Goal: Information Seeking & Learning: Find contact information

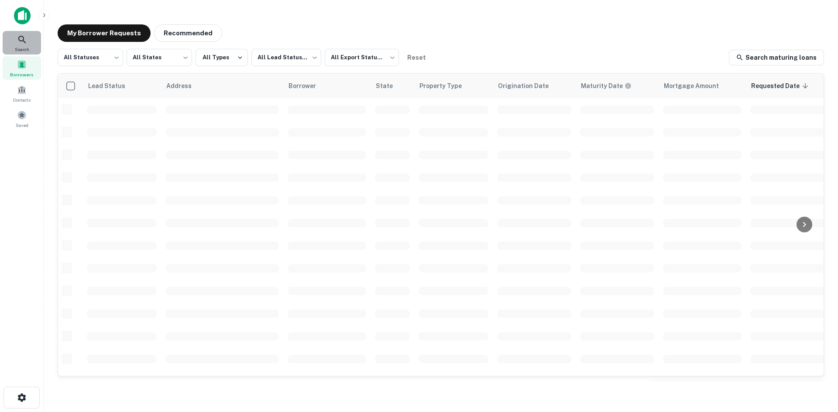
click at [10, 33] on div "Search" at bounding box center [22, 43] width 38 height 24
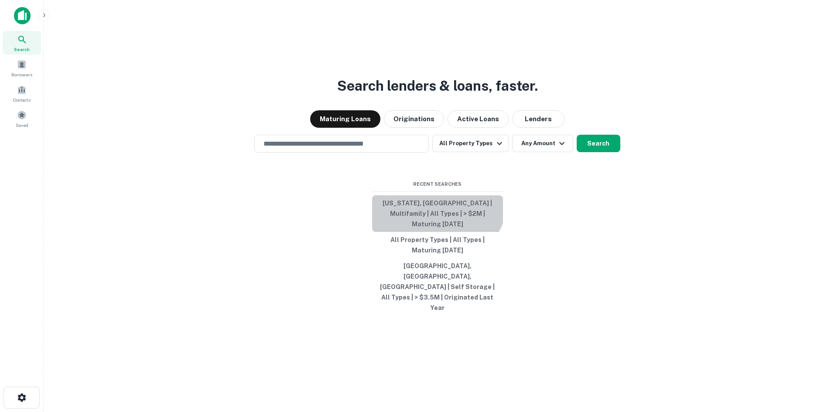
click at [434, 218] on button "[US_STATE], [GEOGRAPHIC_DATA] | Multifamily | All Types | > $2M | Maturing [DAT…" at bounding box center [437, 214] width 131 height 37
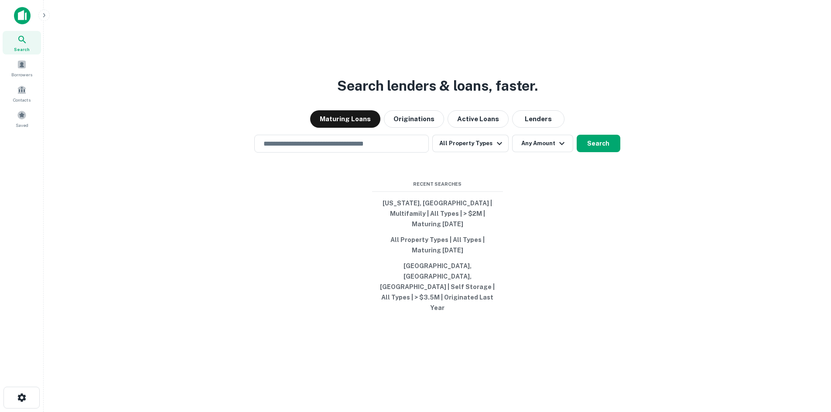
type input "**********"
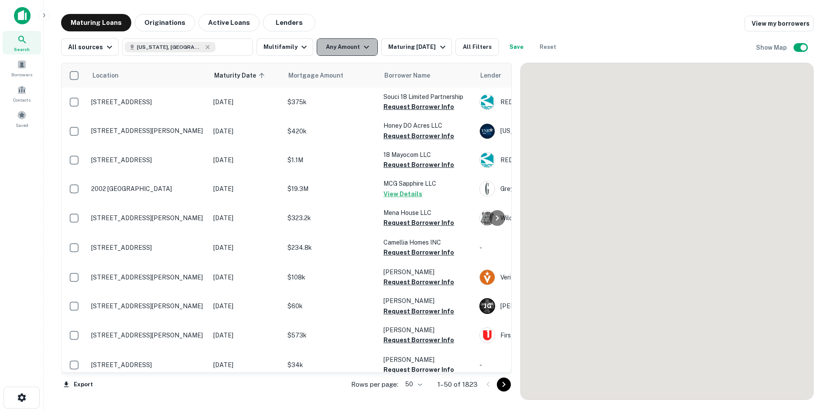
click at [343, 45] on button "Any Amount" at bounding box center [347, 46] width 61 height 17
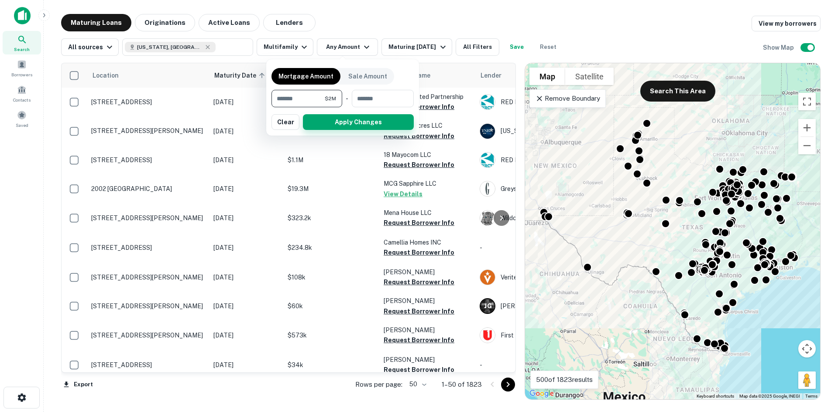
type input "*******"
click at [381, 124] on button "Apply Changes" at bounding box center [358, 122] width 111 height 16
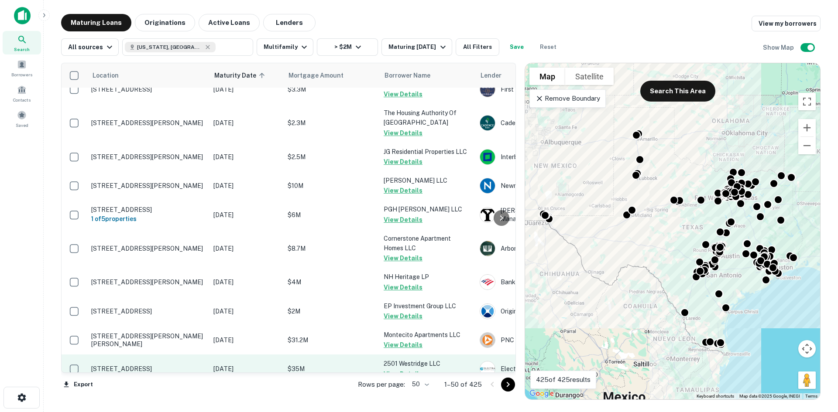
scroll to position [1259, 0]
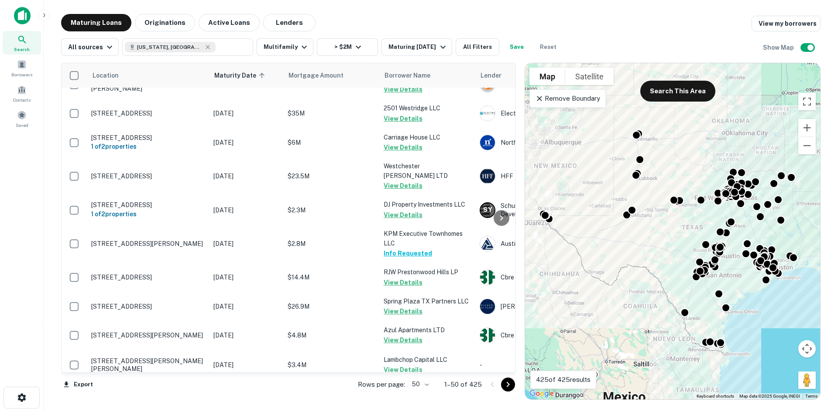
click at [418, 384] on body "Search Borrowers Contacts Saved Maturing Loans Originations Active Loans Lender…" at bounding box center [419, 206] width 838 height 412
click at [414, 390] on li "100" at bounding box center [420, 394] width 25 height 16
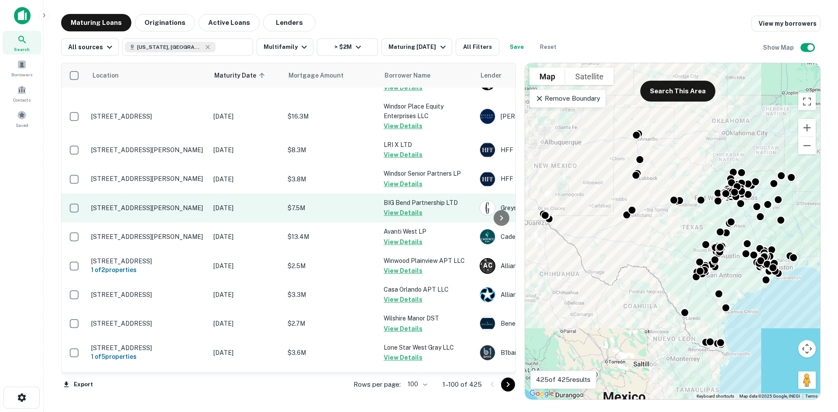
scroll to position [2797, 0]
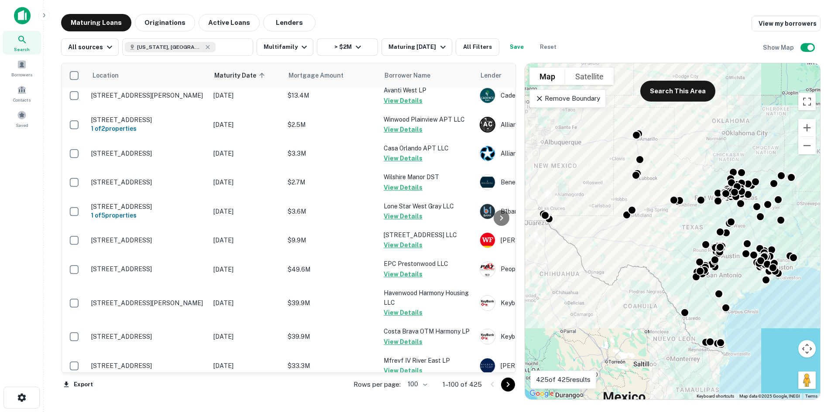
click at [515, 384] on div at bounding box center [500, 385] width 30 height 14
click at [515, 384] on div "Rows per page: 100 *** 1–100 of 425" at bounding box center [429, 385] width 173 height 24
click at [503, 384] on icon "Go to next page" at bounding box center [508, 385] width 10 height 10
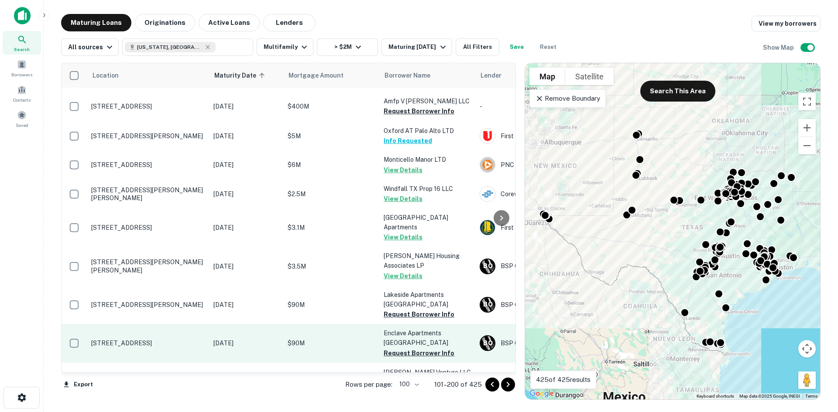
scroll to position [2828, 0]
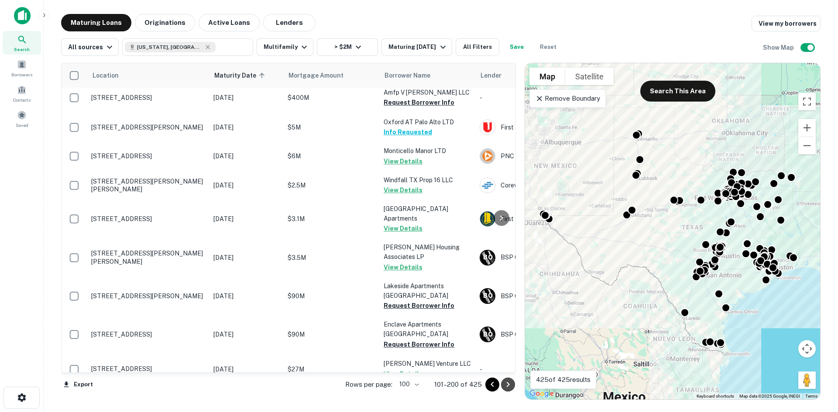
drag, startPoint x: 509, startPoint y: 387, endPoint x: 503, endPoint y: 373, distance: 14.8
click at [509, 387] on icon "Go to next page" at bounding box center [508, 385] width 10 height 10
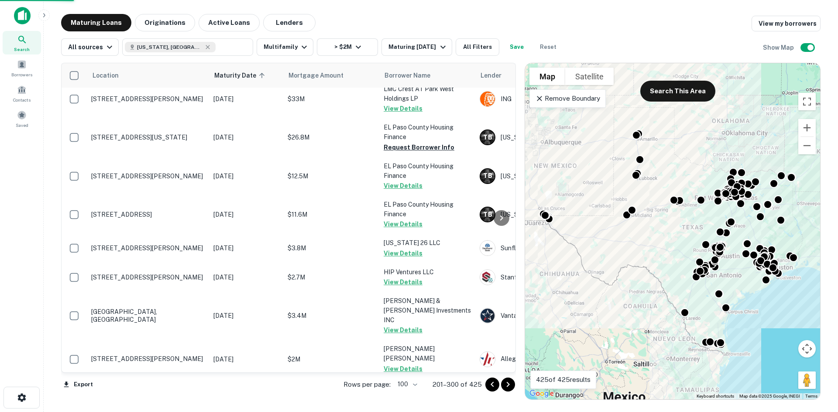
scroll to position [2828, 0]
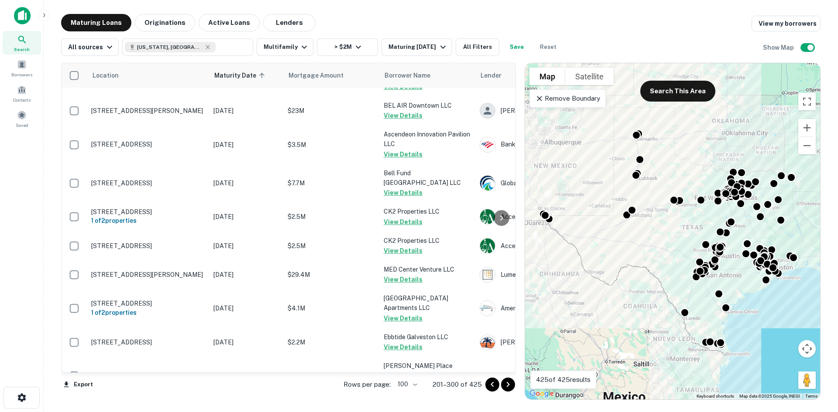
click at [510, 388] on icon "Go to next page" at bounding box center [508, 385] width 10 height 10
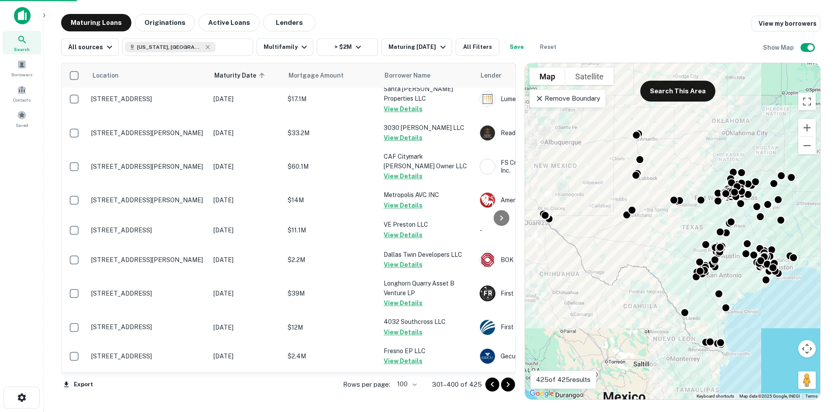
scroll to position [2781, 0]
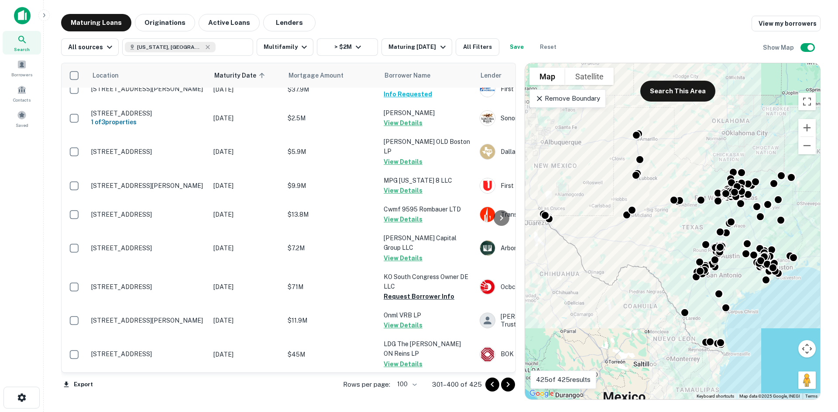
click at [513, 391] on div at bounding box center [500, 385] width 30 height 14
click at [509, 387] on icon "Go to next page" at bounding box center [508, 385] width 10 height 10
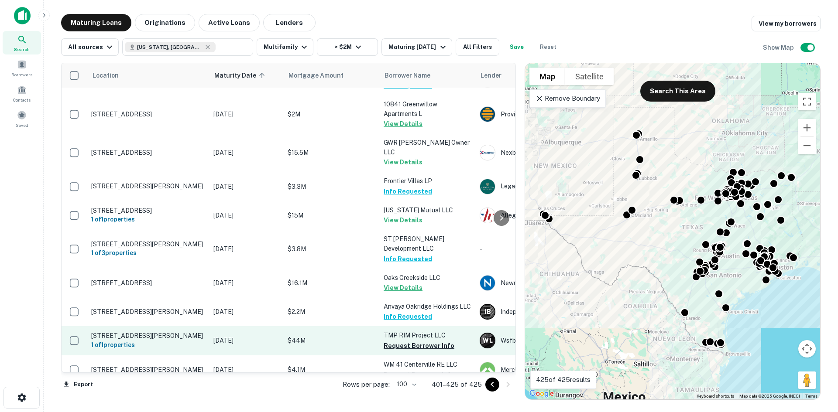
scroll to position [493, 0]
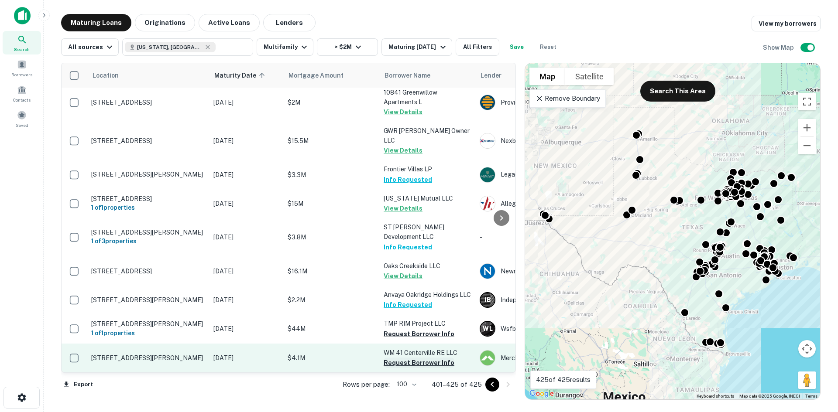
click at [429, 358] on button "Request Borrower Info" at bounding box center [419, 363] width 71 height 10
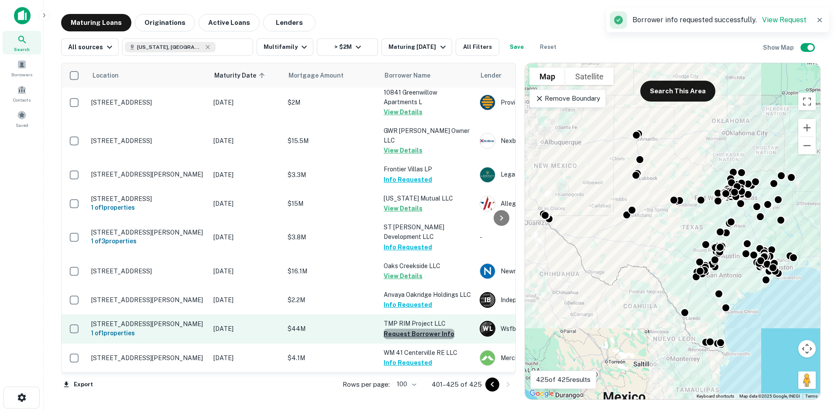
click at [439, 329] on button "Request Borrower Info" at bounding box center [419, 334] width 71 height 10
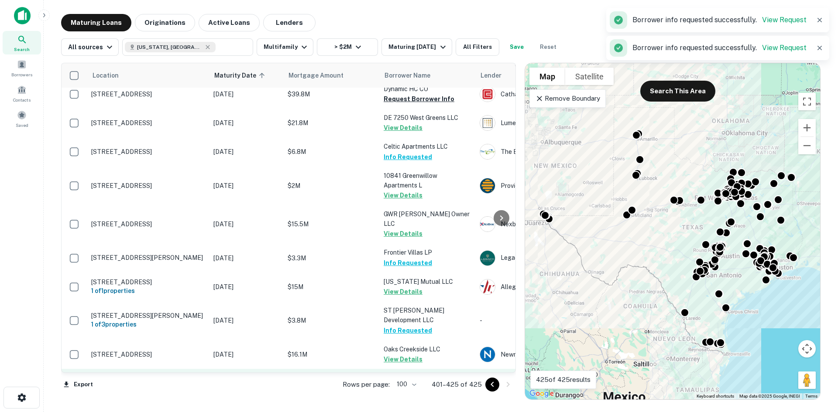
scroll to position [318, 0]
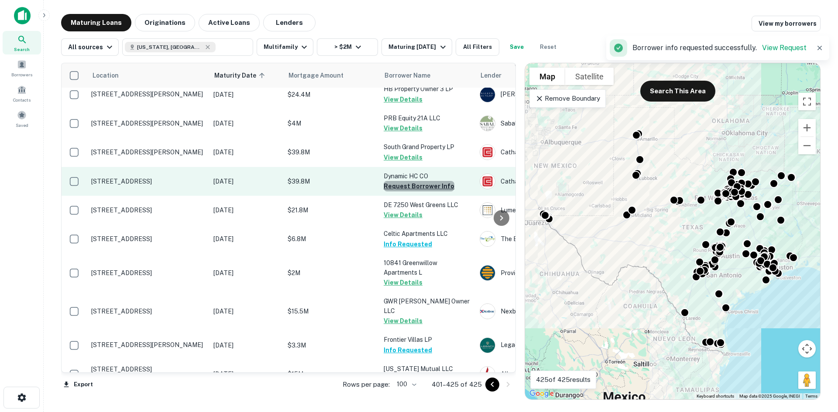
click at [423, 181] on button "Request Borrower Info" at bounding box center [419, 186] width 71 height 10
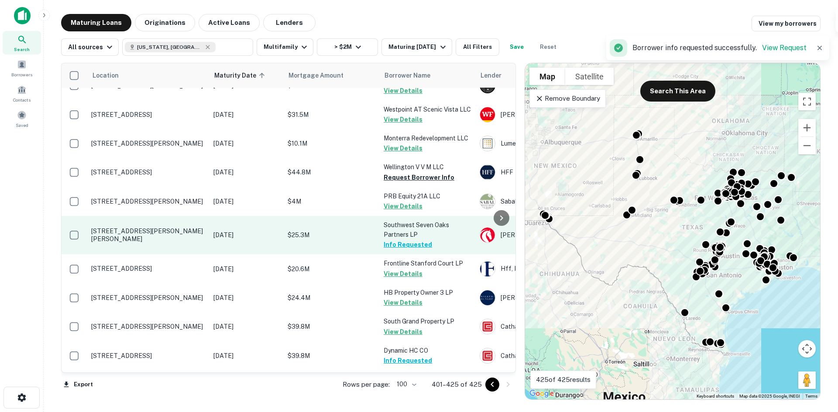
scroll to position [100, 0]
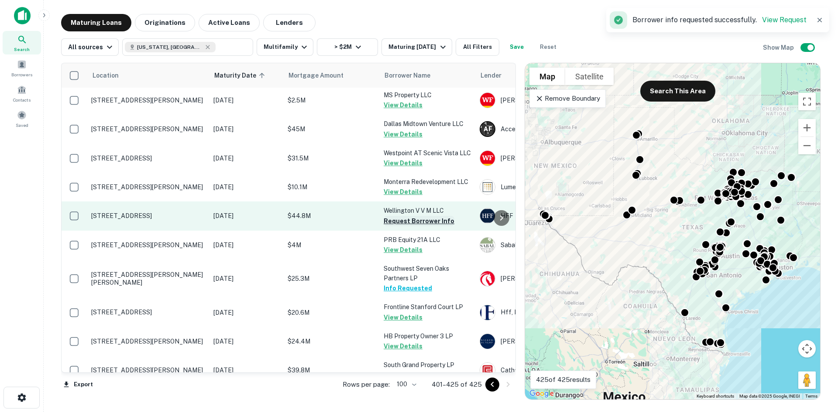
click at [432, 216] on button "Request Borrower Info" at bounding box center [419, 221] width 71 height 10
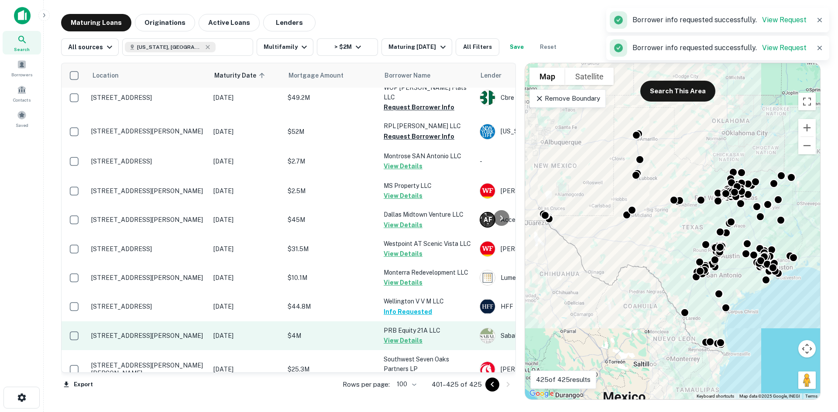
scroll to position [0, 0]
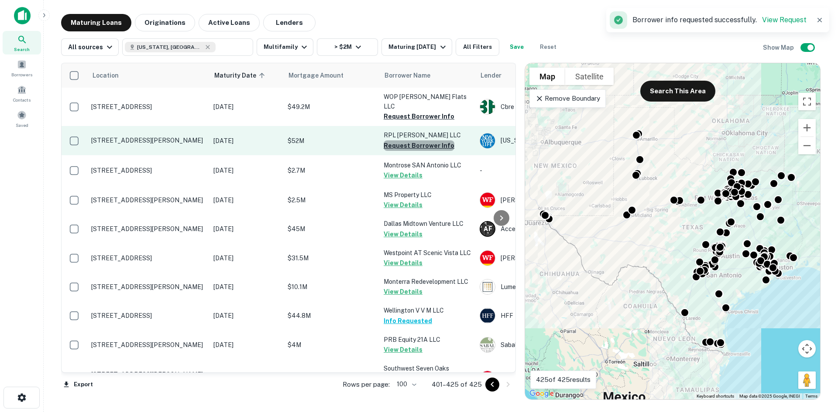
click at [426, 141] on button "Request Borrower Info" at bounding box center [419, 146] width 71 height 10
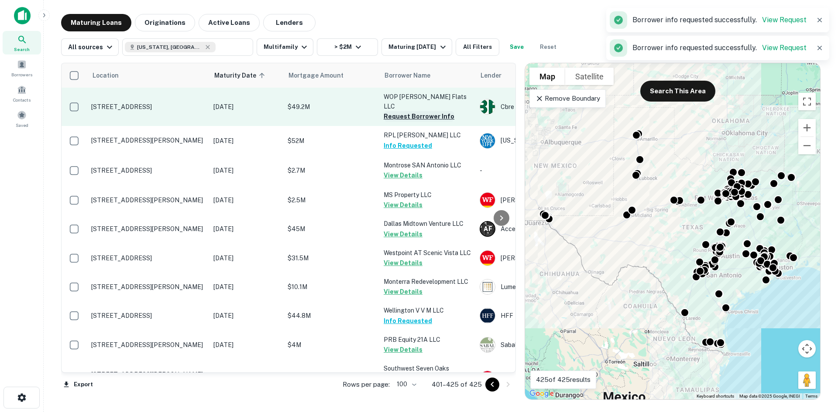
click at [429, 111] on button "Request Borrower Info" at bounding box center [419, 116] width 71 height 10
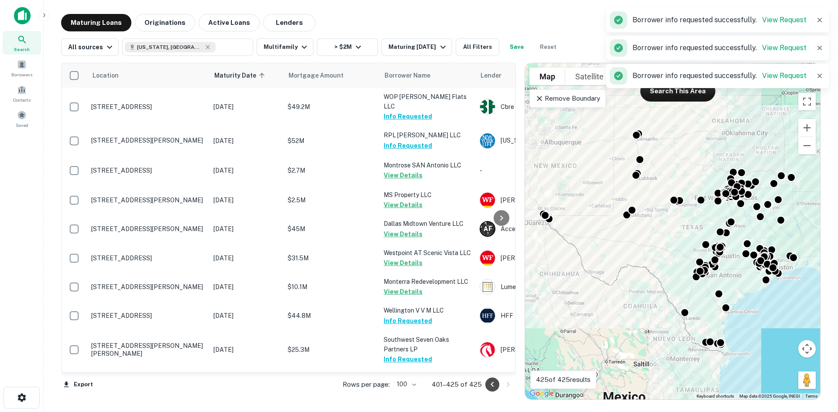
click at [491, 384] on icon "Go to previous page" at bounding box center [492, 385] width 10 height 10
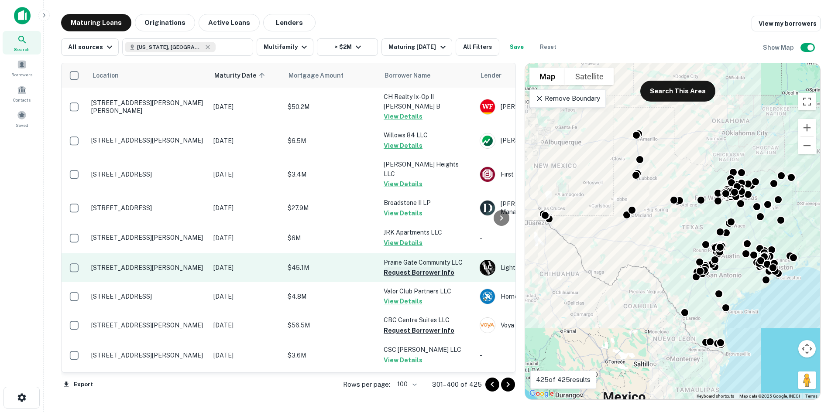
click at [436, 268] on button "Request Borrower Info" at bounding box center [419, 273] width 71 height 10
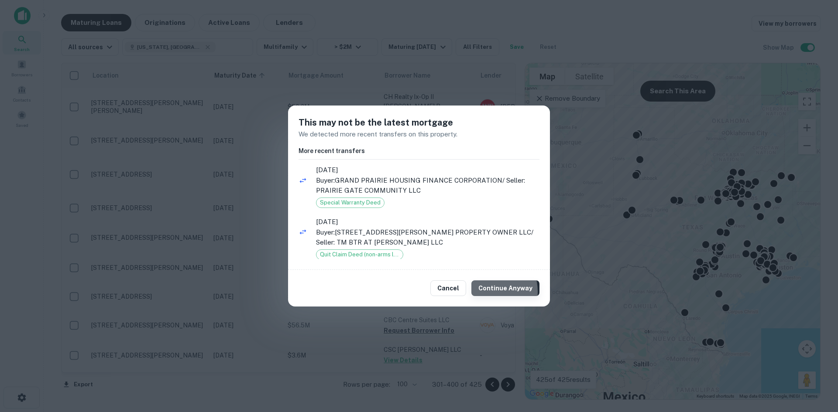
click at [487, 292] on button "Continue Anyway" at bounding box center [505, 289] width 68 height 16
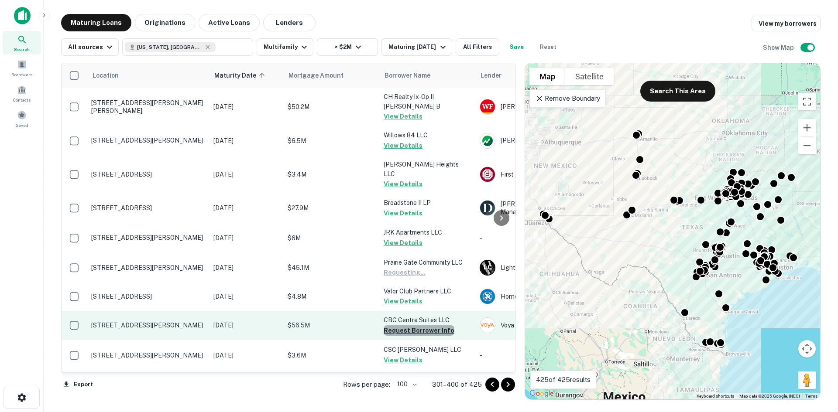
click at [419, 326] on button "Request Borrower Info" at bounding box center [419, 331] width 71 height 10
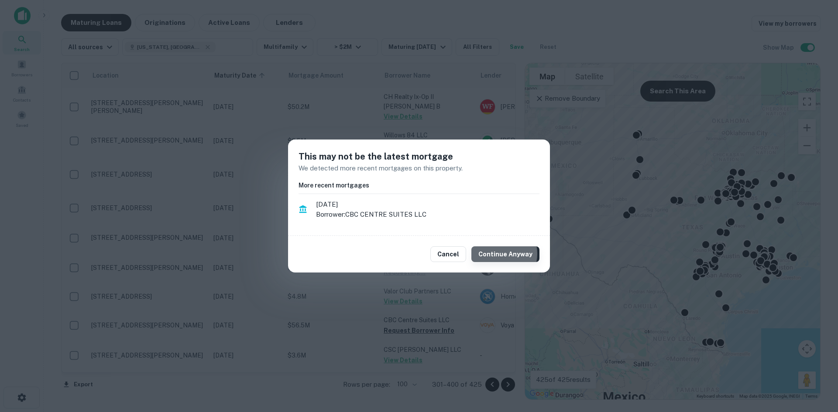
click at [501, 254] on button "Continue Anyway" at bounding box center [505, 255] width 68 height 16
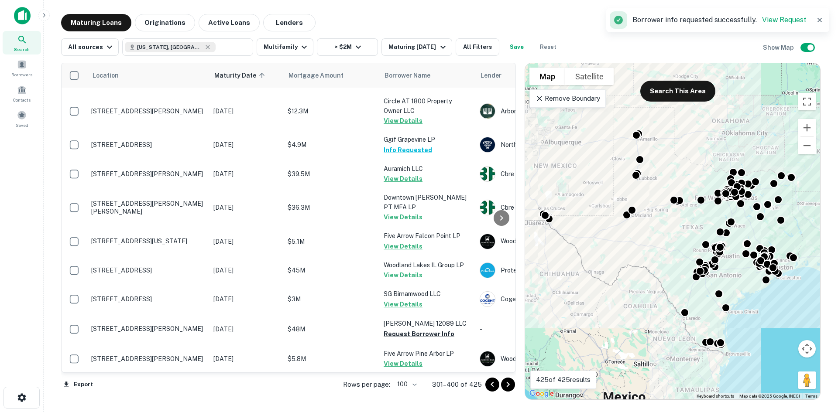
scroll to position [873, 0]
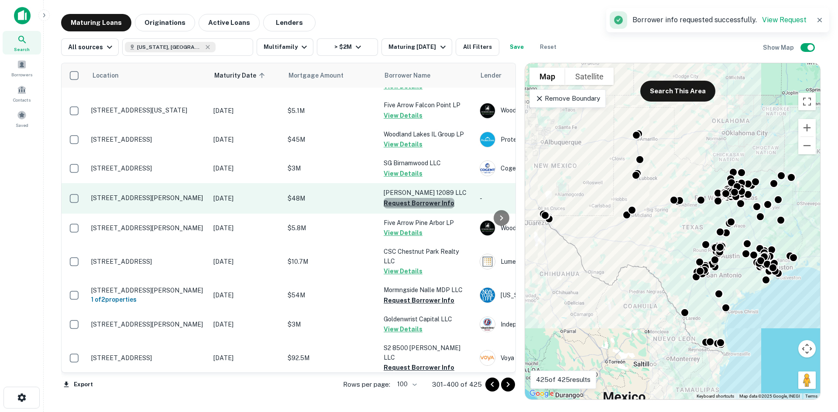
click at [432, 198] on button "Request Borrower Info" at bounding box center [419, 203] width 71 height 10
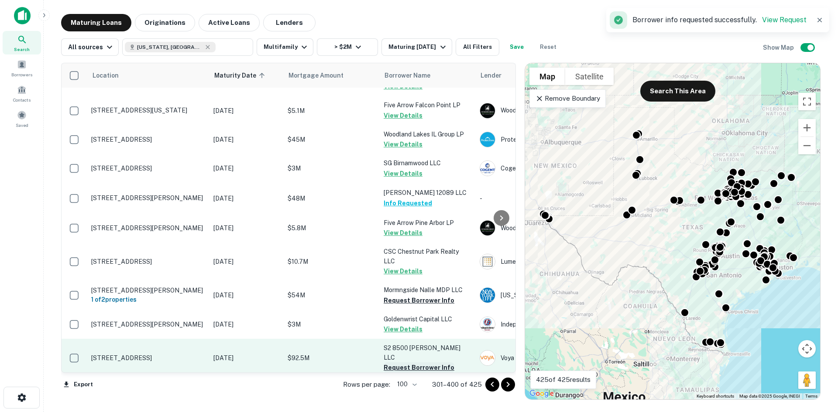
click at [439, 295] on button "Request Borrower Info" at bounding box center [419, 300] width 71 height 10
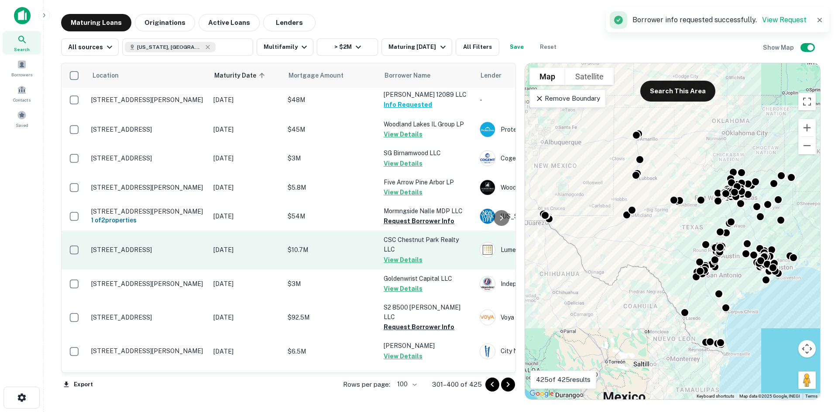
scroll to position [960, 0]
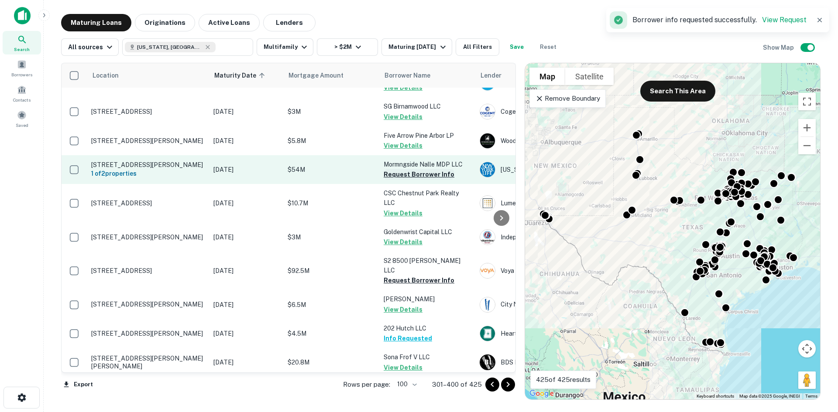
click at [427, 169] on button "Request Borrower Info" at bounding box center [419, 174] width 71 height 10
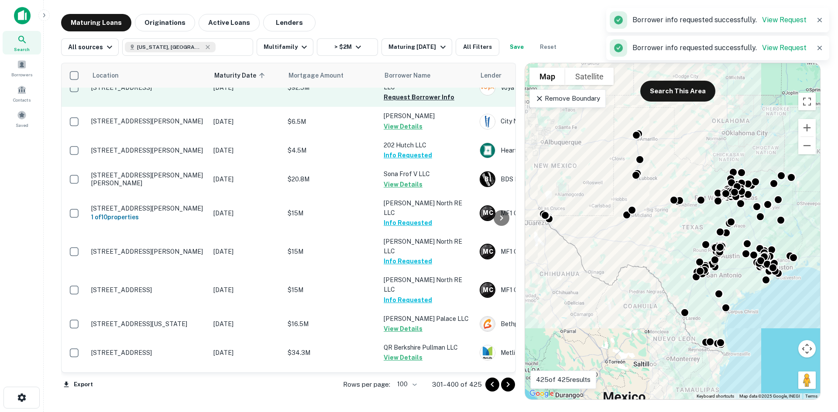
scroll to position [1222, 0]
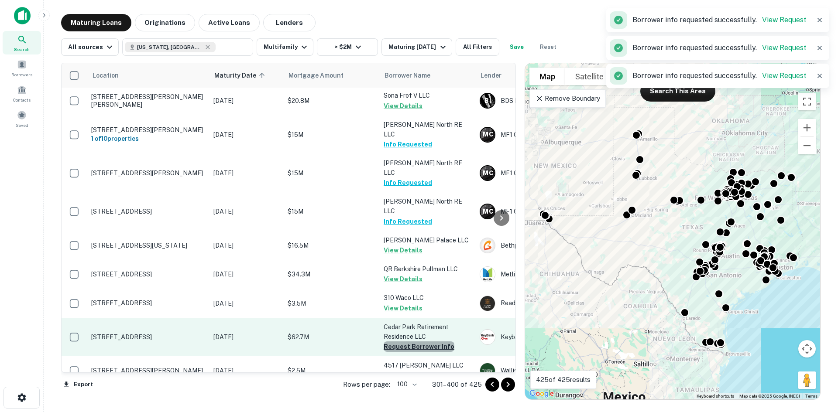
click at [422, 342] on button "Request Borrower Info" at bounding box center [419, 347] width 71 height 10
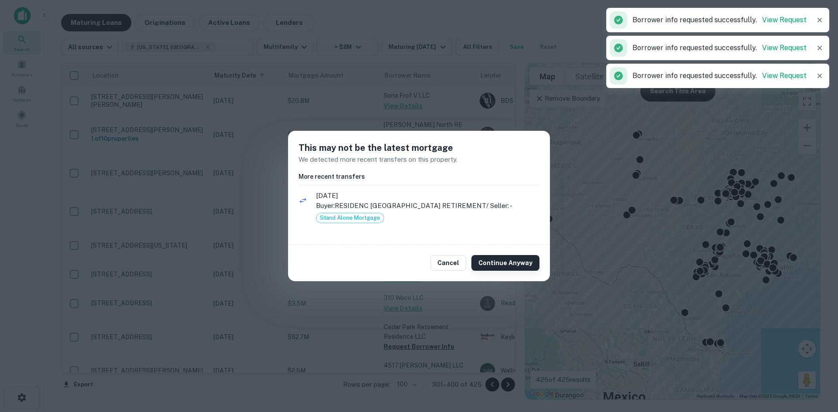
click at [491, 261] on button "Continue Anyway" at bounding box center [505, 263] width 68 height 16
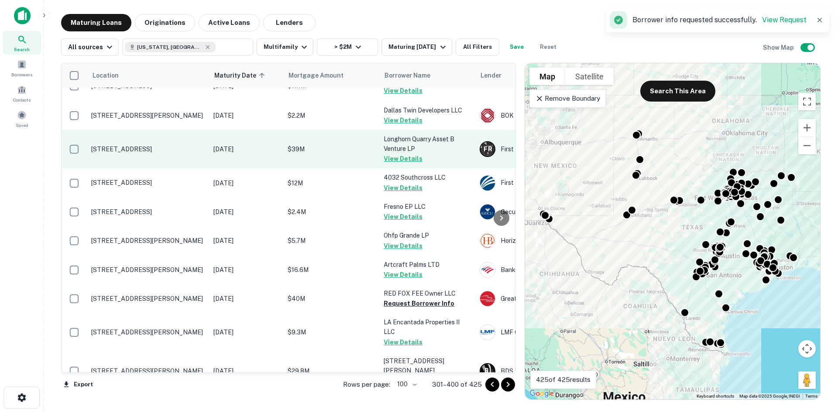
scroll to position [2138, 0]
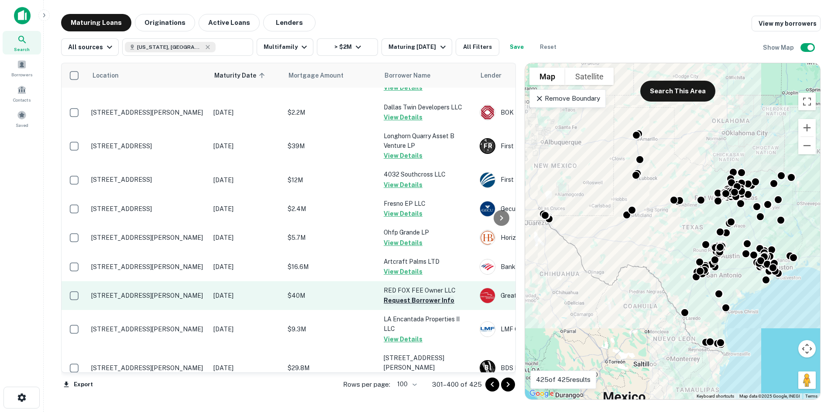
click at [441, 295] on button "Request Borrower Info" at bounding box center [419, 300] width 71 height 10
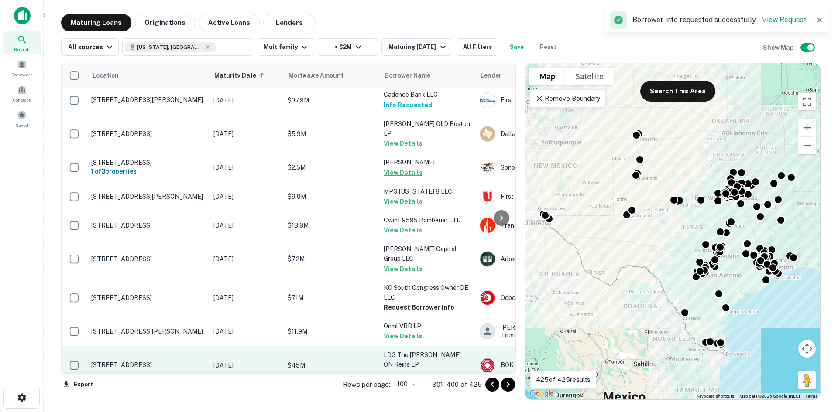
scroll to position [2781, 0]
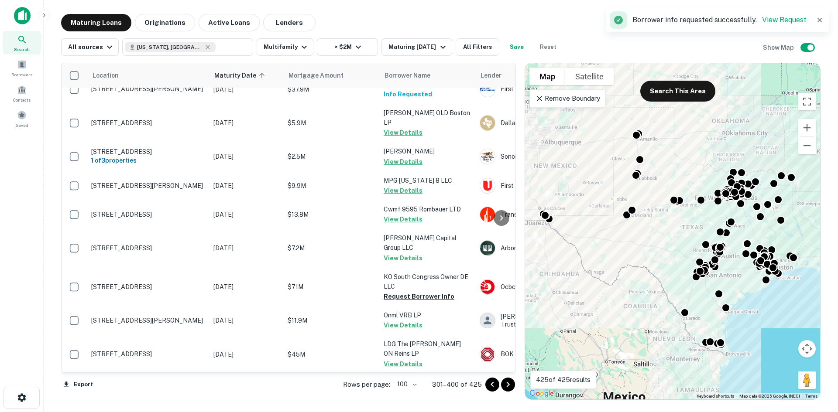
click at [497, 381] on icon "Go to previous page" at bounding box center [492, 385] width 10 height 10
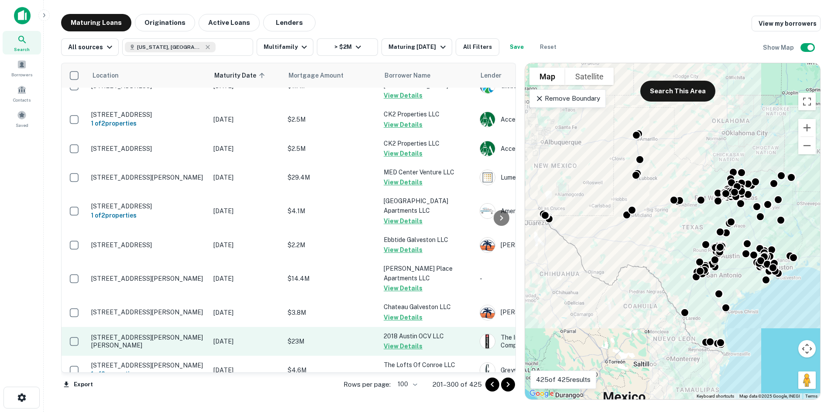
scroll to position [2532, 0]
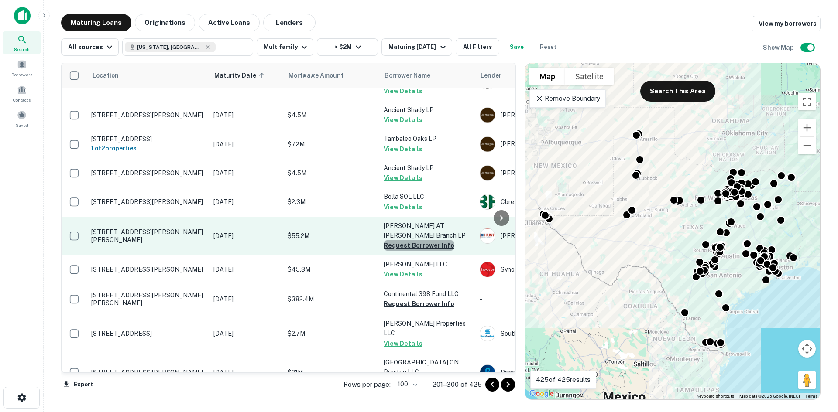
click at [440, 240] on button "Request Borrower Info" at bounding box center [419, 245] width 71 height 10
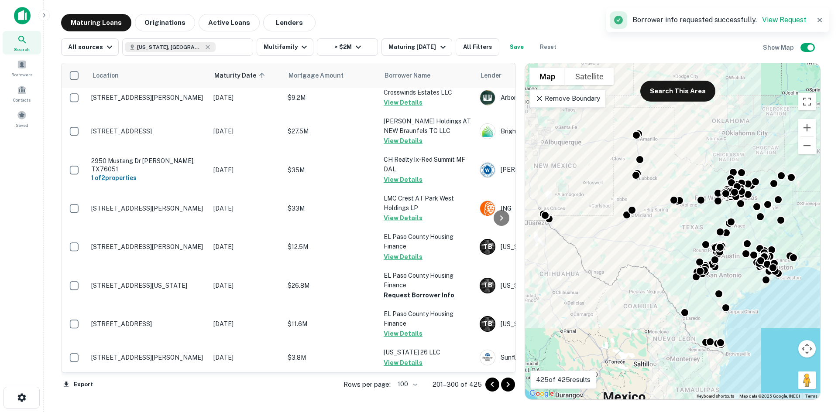
scroll to position [1878, 0]
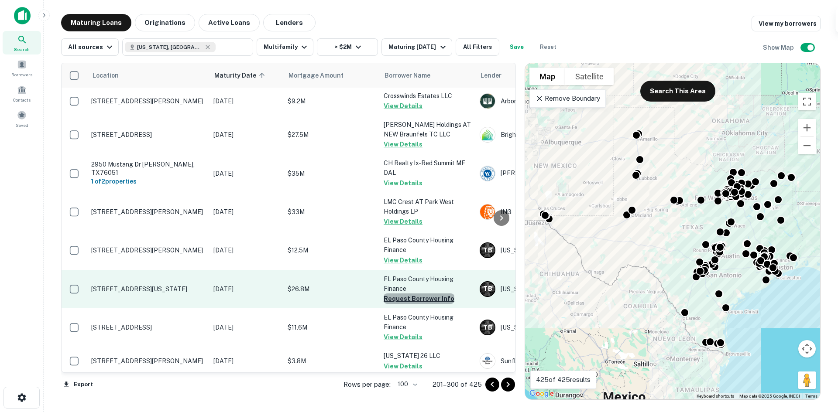
click at [429, 294] on button "Request Borrower Info" at bounding box center [419, 299] width 71 height 10
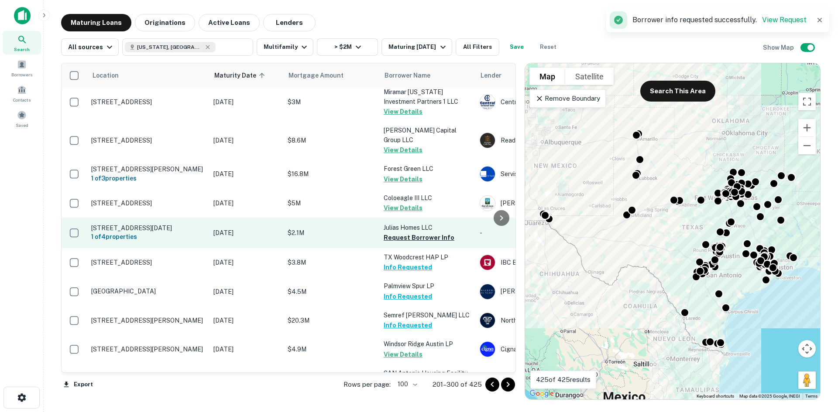
scroll to position [1180, 0]
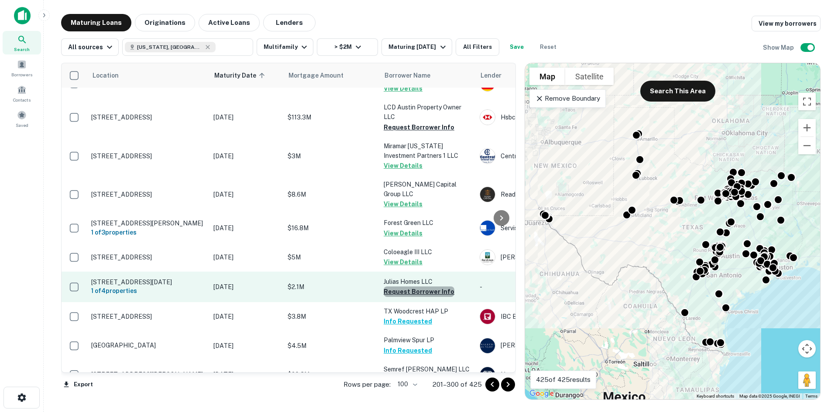
click at [434, 287] on button "Request Borrower Info" at bounding box center [419, 292] width 71 height 10
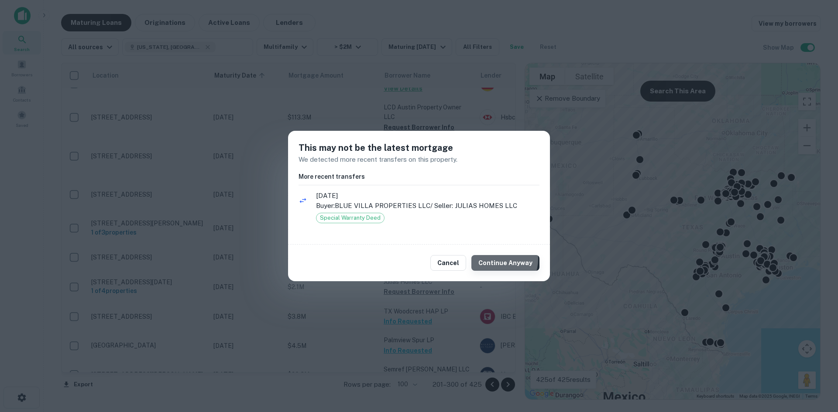
click at [497, 259] on button "Continue Anyway" at bounding box center [505, 263] width 68 height 16
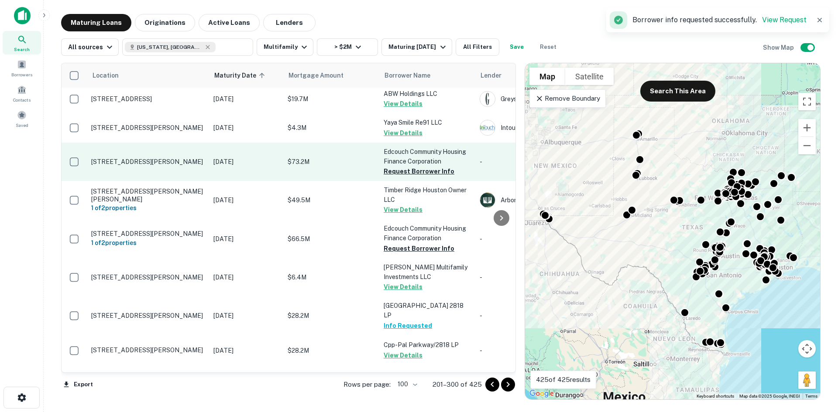
scroll to position [656, 0]
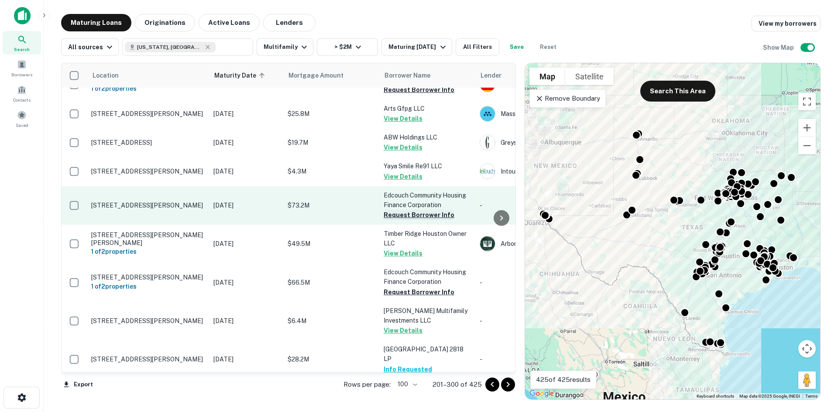
click at [433, 216] on button "Request Borrower Info" at bounding box center [419, 215] width 71 height 10
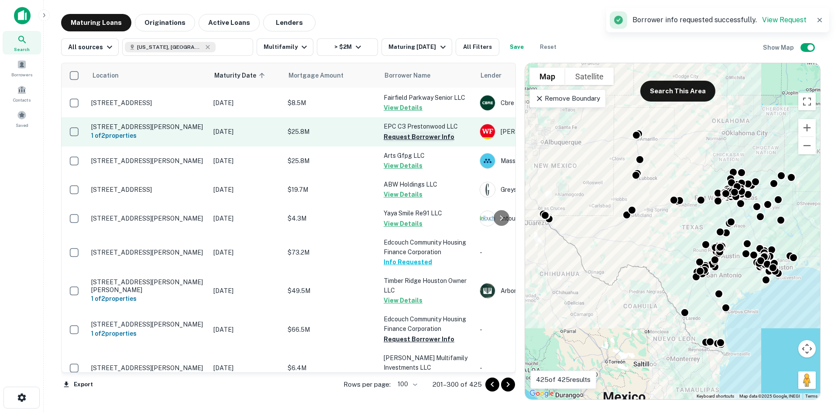
scroll to position [569, 0]
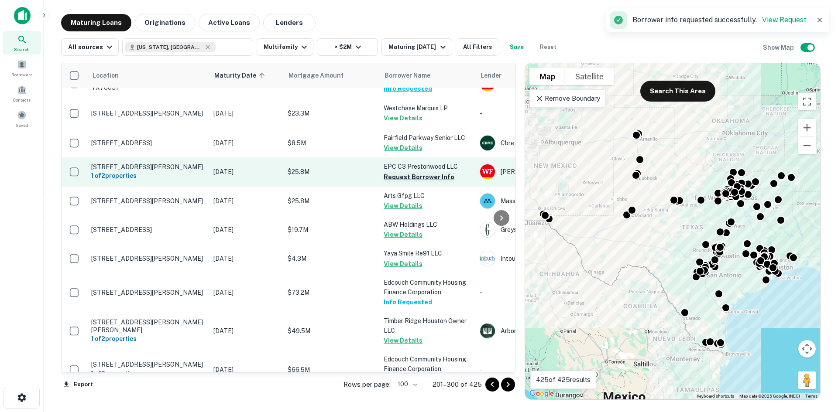
click at [431, 175] on button "Request Borrower Info" at bounding box center [419, 177] width 71 height 10
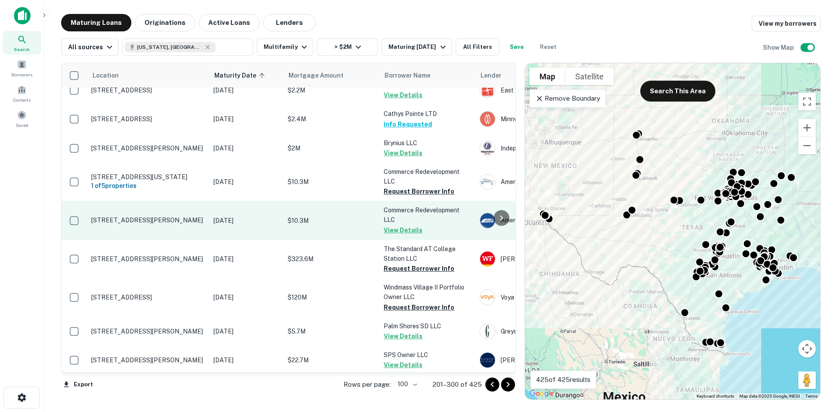
scroll to position [132, 0]
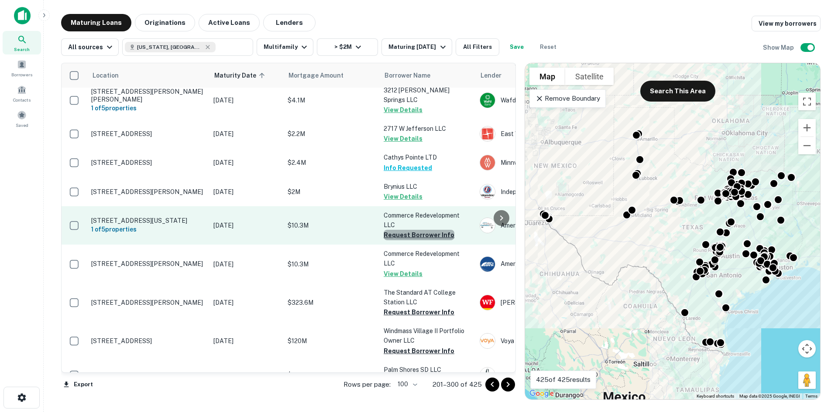
click at [423, 232] on button "Request Borrower Info" at bounding box center [419, 235] width 71 height 10
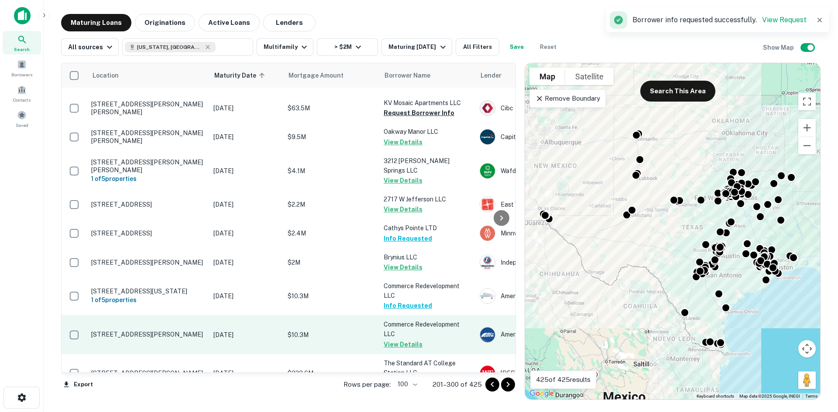
scroll to position [1, 0]
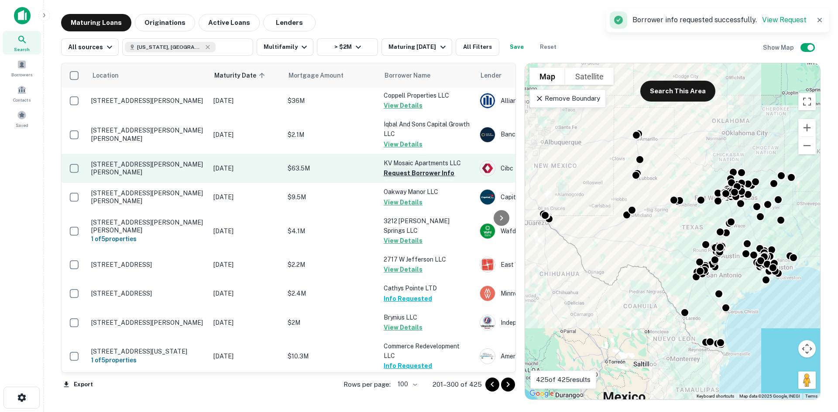
click at [438, 175] on button "Request Borrower Info" at bounding box center [419, 173] width 71 height 10
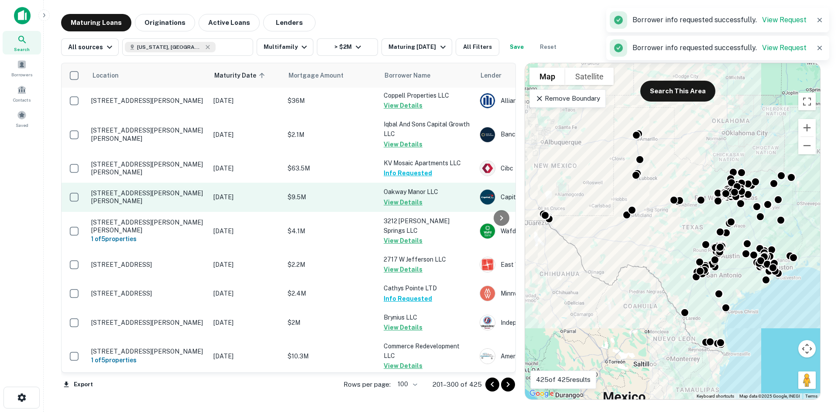
scroll to position [0, 0]
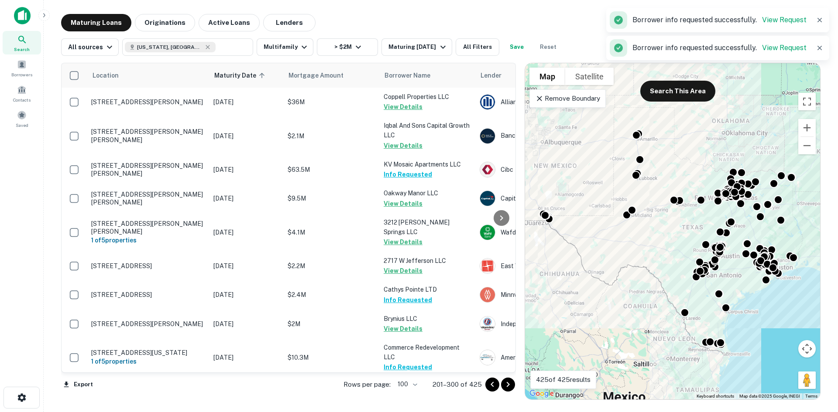
click at [489, 382] on icon "Go to previous page" at bounding box center [492, 385] width 10 height 10
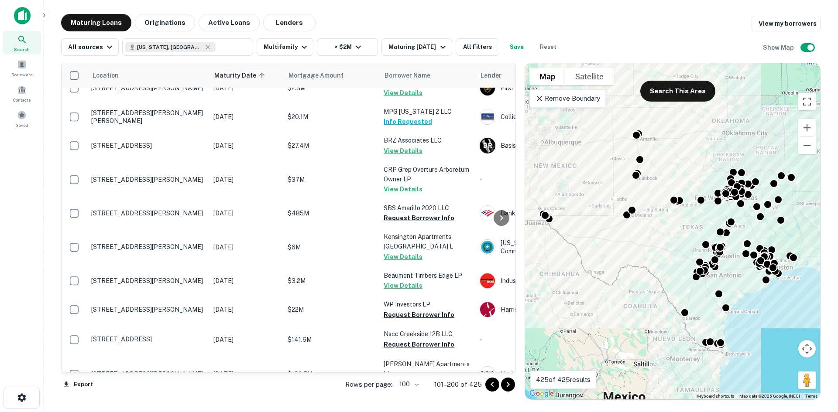
scroll to position [2488, 0]
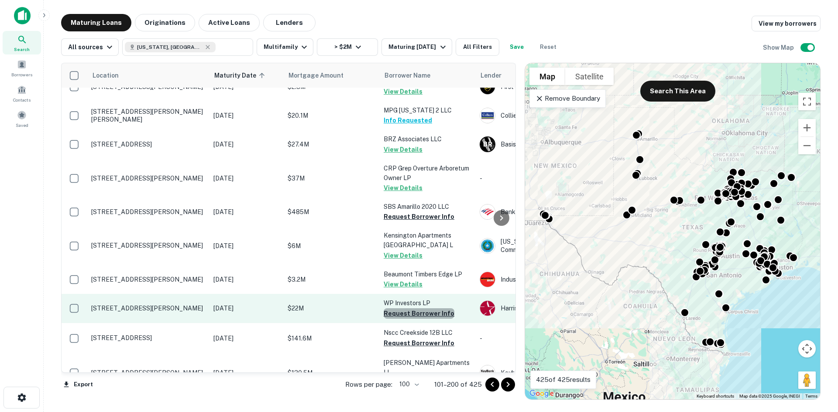
click at [420, 309] on button "Request Borrower Info" at bounding box center [419, 314] width 71 height 10
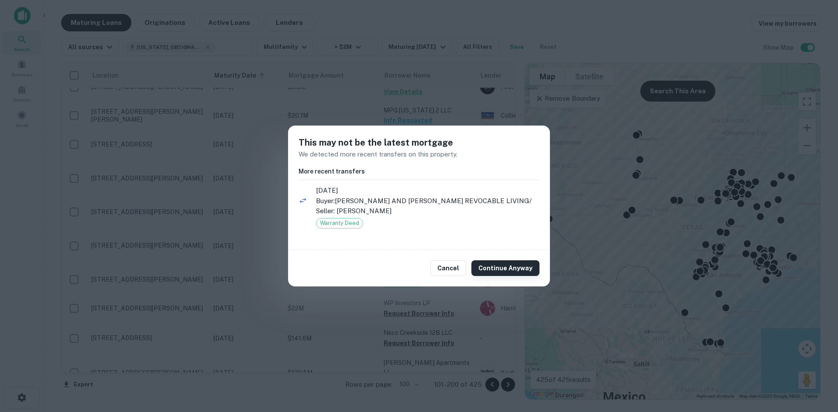
click at [498, 271] on button "Continue Anyway" at bounding box center [505, 269] width 68 height 16
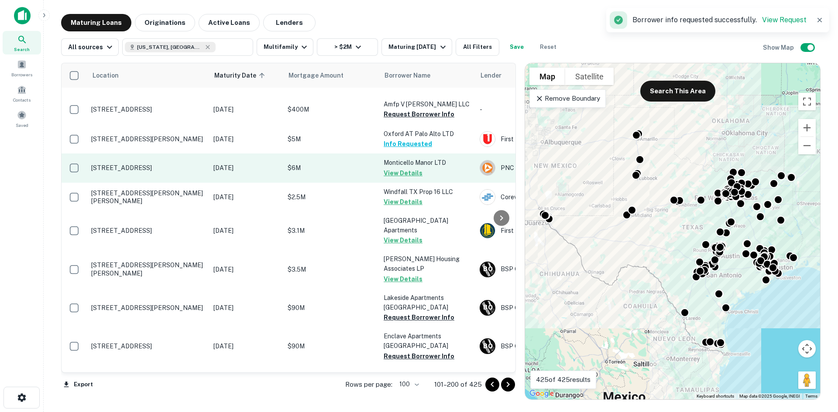
scroll to position [2828, 0]
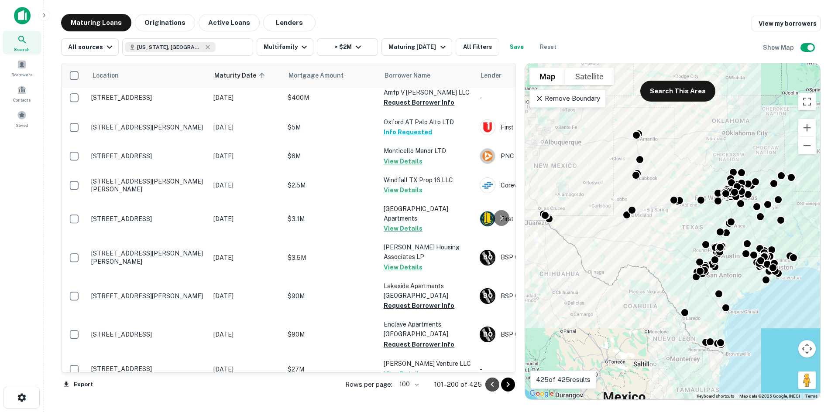
click at [496, 383] on icon "Go to previous page" at bounding box center [492, 385] width 10 height 10
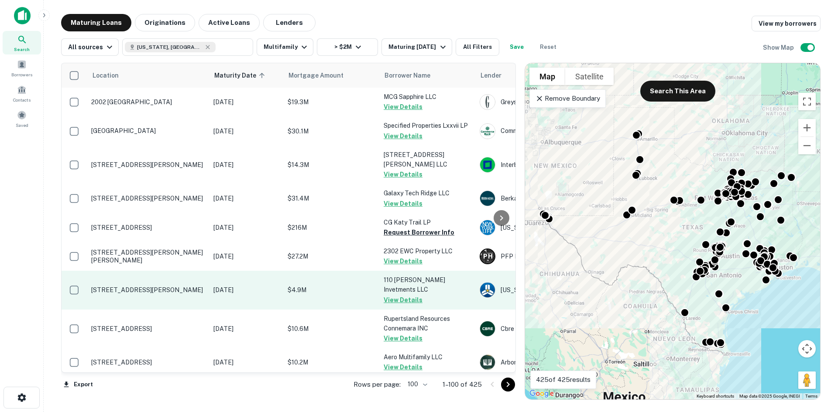
drag, startPoint x: 494, startPoint y: 386, endPoint x: 455, endPoint y: 266, distance: 126.1
click at [493, 386] on div at bounding box center [500, 385] width 30 height 14
